Goal: Check status: Check status

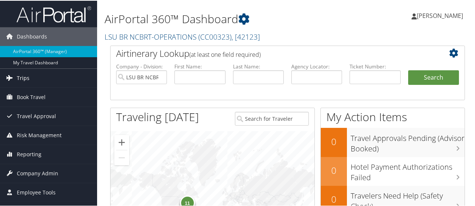
click at [29, 77] on link "Trips" at bounding box center [48, 77] width 97 height 19
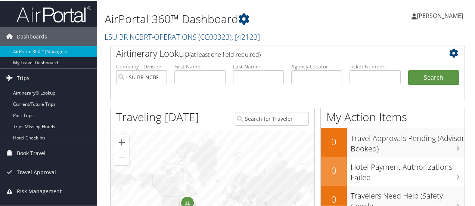
click at [29, 77] on link "Trips" at bounding box center [48, 77] width 97 height 19
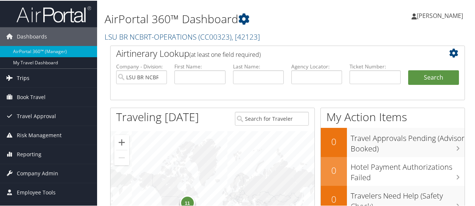
click at [25, 78] on span "Trips" at bounding box center [23, 77] width 13 height 19
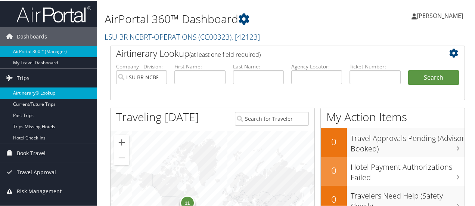
click at [24, 90] on link "Airtinerary® Lookup" at bounding box center [48, 92] width 97 height 11
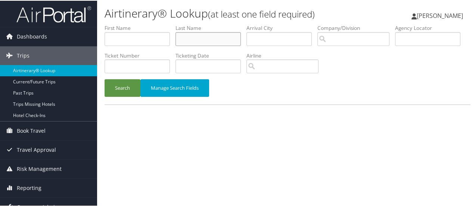
click at [202, 34] on input "text" at bounding box center [207, 38] width 65 height 14
type input "[PERSON_NAME]"
click at [104, 78] on button "Search" at bounding box center [122, 87] width 36 height 18
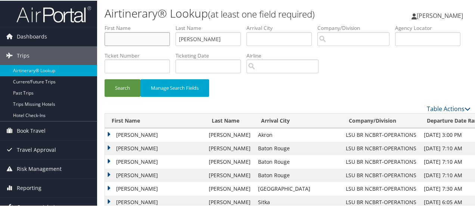
click at [141, 38] on input "text" at bounding box center [136, 38] width 65 height 14
type input "christopher"
click at [104, 78] on button "Search" at bounding box center [122, 87] width 36 height 18
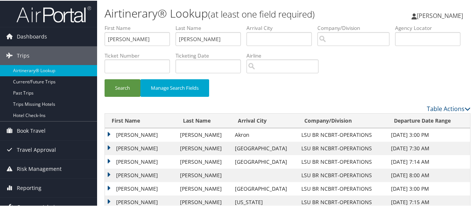
click at [113, 173] on td "CHRISTOPHER ROBERT" at bounding box center [140, 174] width 71 height 13
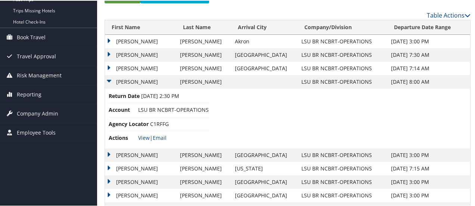
scroll to position [102, 0]
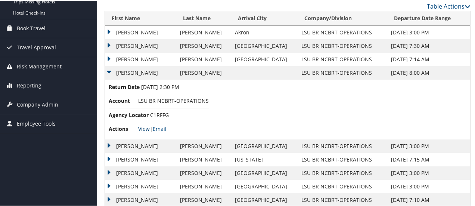
click at [140, 128] on link "View" at bounding box center [144, 127] width 12 height 7
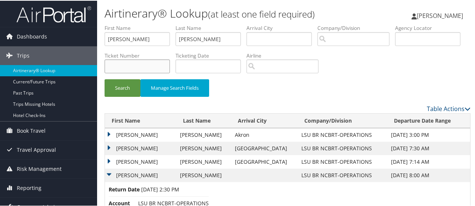
click at [170, 67] on input "text" at bounding box center [136, 66] width 65 height 14
paste input "0167232964821"
type input "0167232964821"
click at [104, 78] on button "Search" at bounding box center [122, 87] width 36 height 18
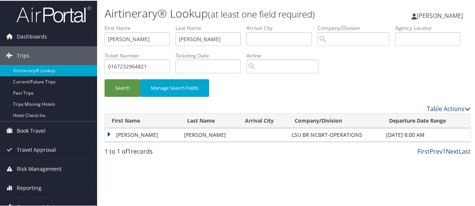
click at [107, 136] on td "CHRISTOPHER ROBERT" at bounding box center [142, 133] width 75 height 13
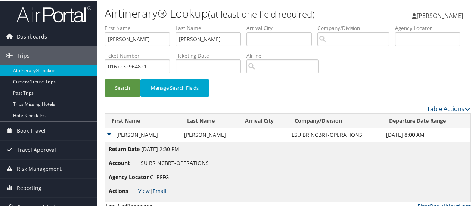
click at [144, 188] on link "View" at bounding box center [144, 189] width 12 height 7
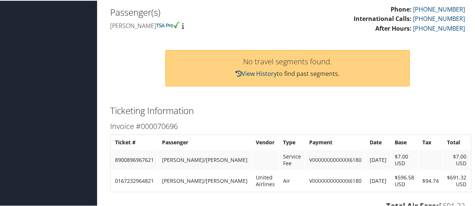
scroll to position [252, 0]
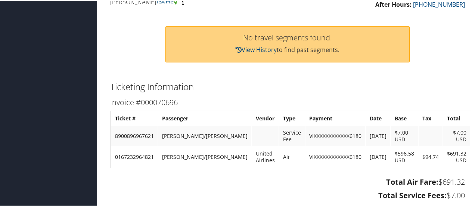
click at [137, 152] on td "0167232964821" at bounding box center [134, 156] width 46 height 20
copy td "0167232964821"
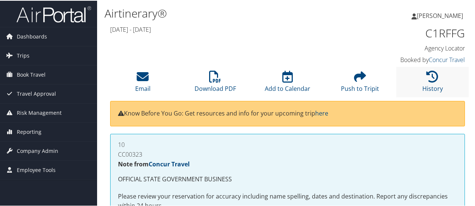
click at [437, 80] on li "History" at bounding box center [432, 81] width 72 height 30
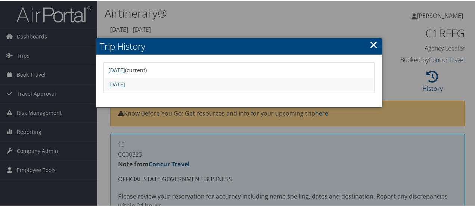
click at [371, 38] on link "×" at bounding box center [373, 43] width 9 height 15
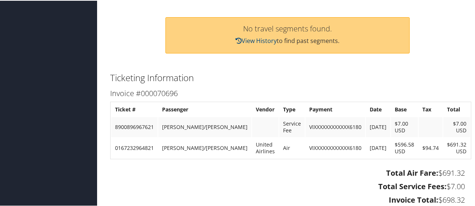
scroll to position [268, 0]
